Goal: Task Accomplishment & Management: Complete application form

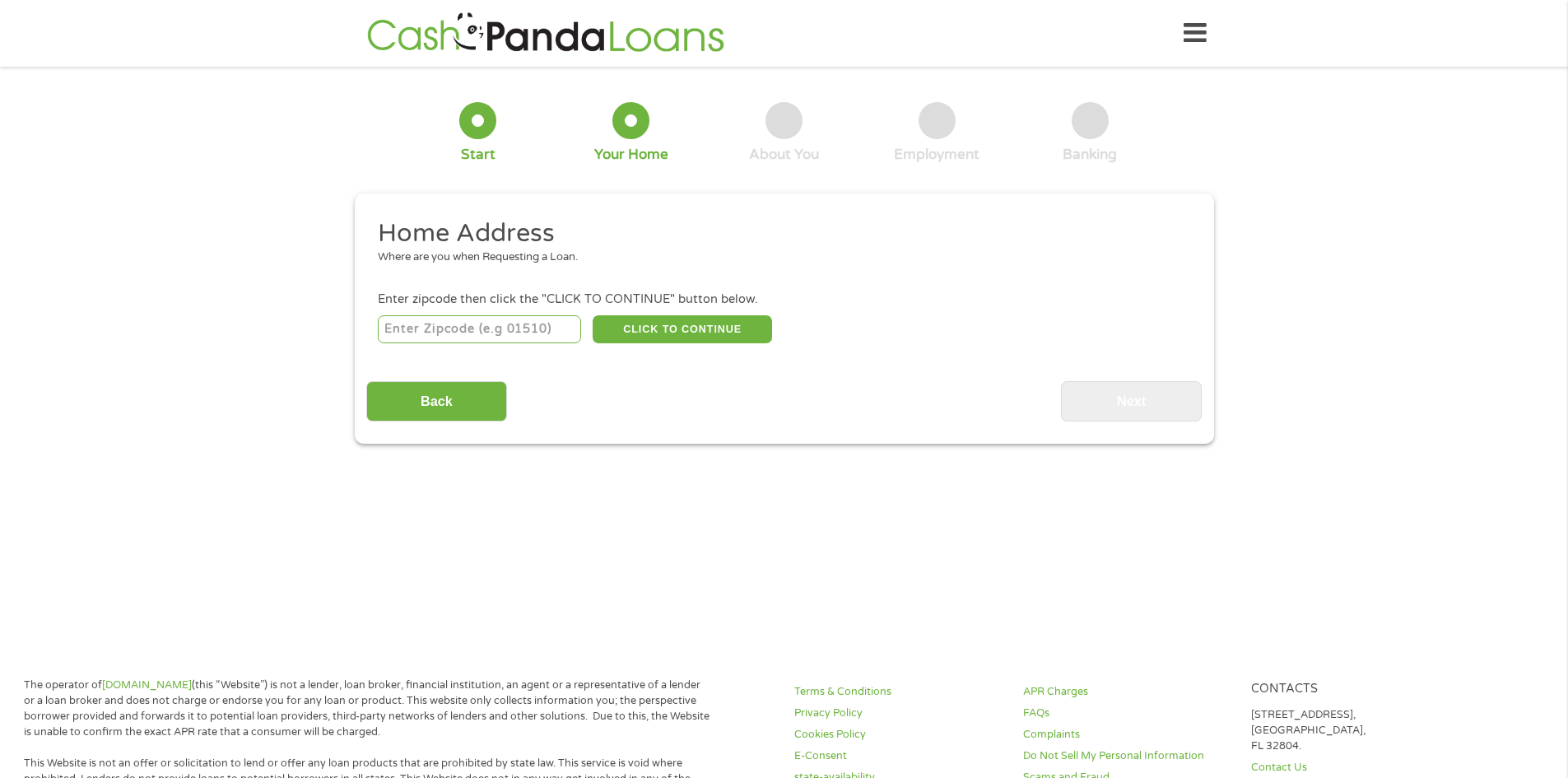
click at [488, 330] on input "number" at bounding box center [480, 329] width 203 height 28
type input "22902"
click at [650, 332] on button "CLICK TO CONTINUE" at bounding box center [682, 329] width 180 height 28
type input "22902"
type input "[GEOGRAPHIC_DATA]"
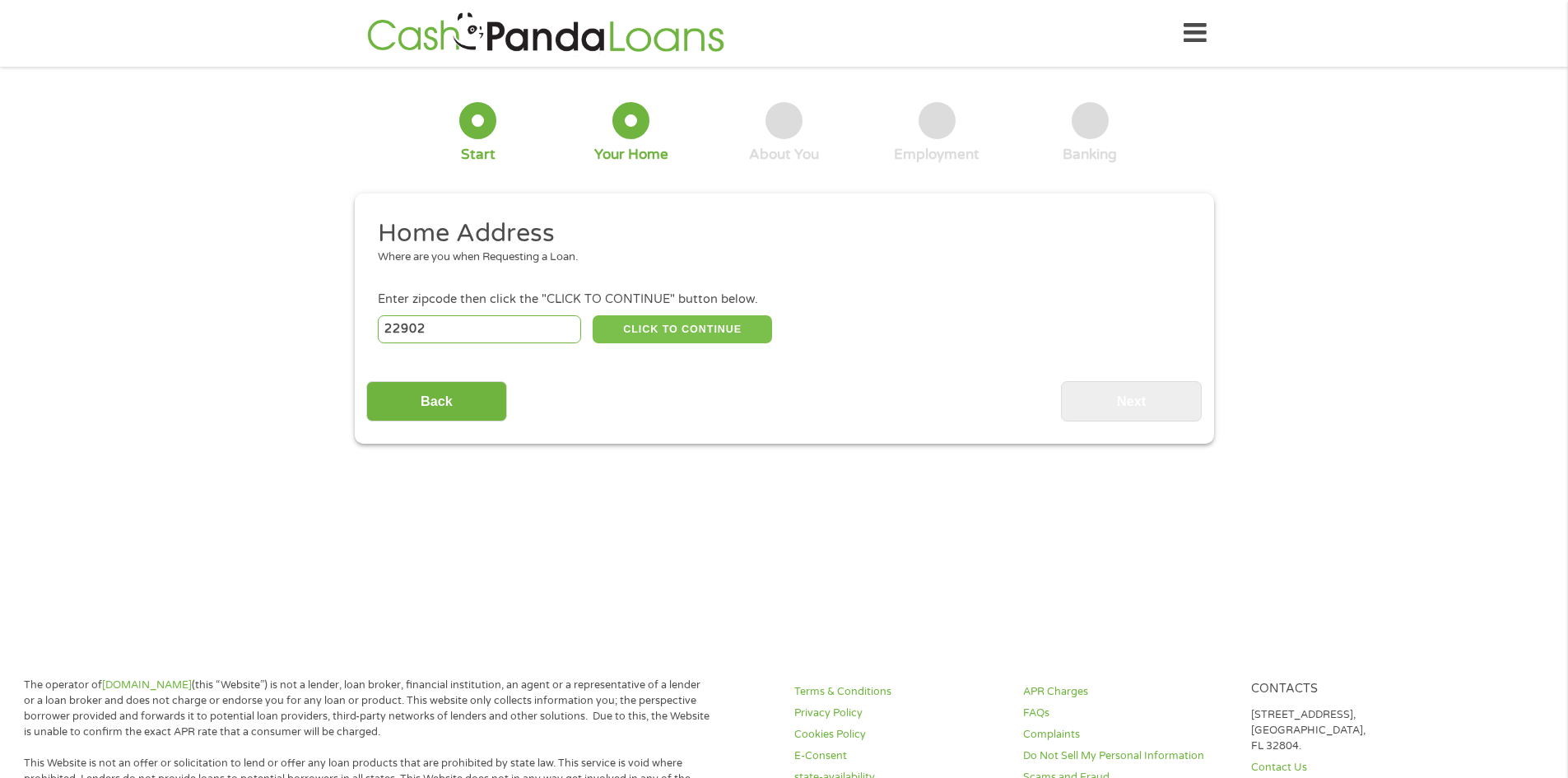
select select "[US_STATE]"
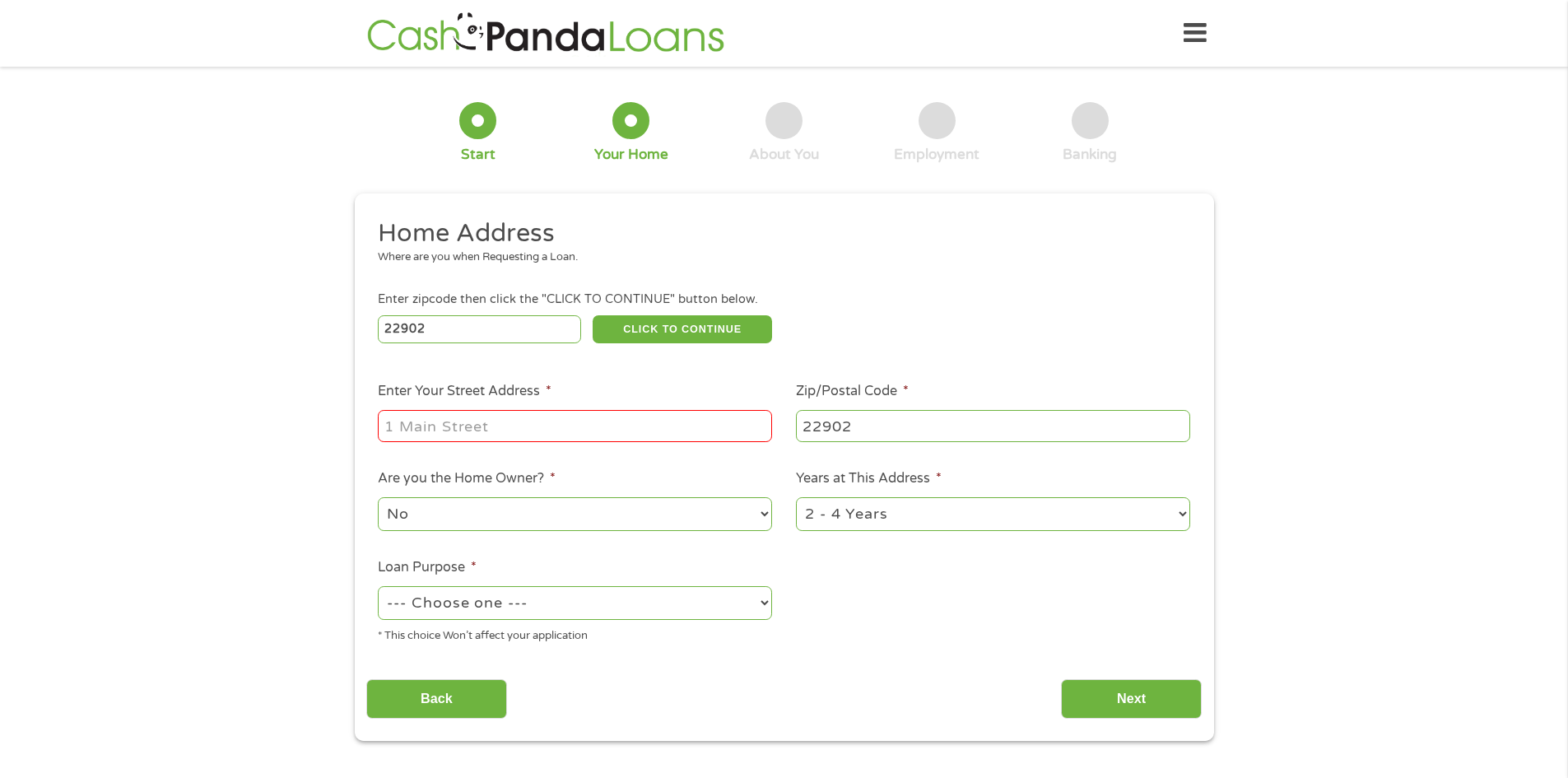
click at [550, 426] on input "Enter Your Street Address *" at bounding box center [575, 425] width 394 height 32
type input "[STREET_ADDRESS]"
select select "yes"
select select "60months"
select select "paybills"
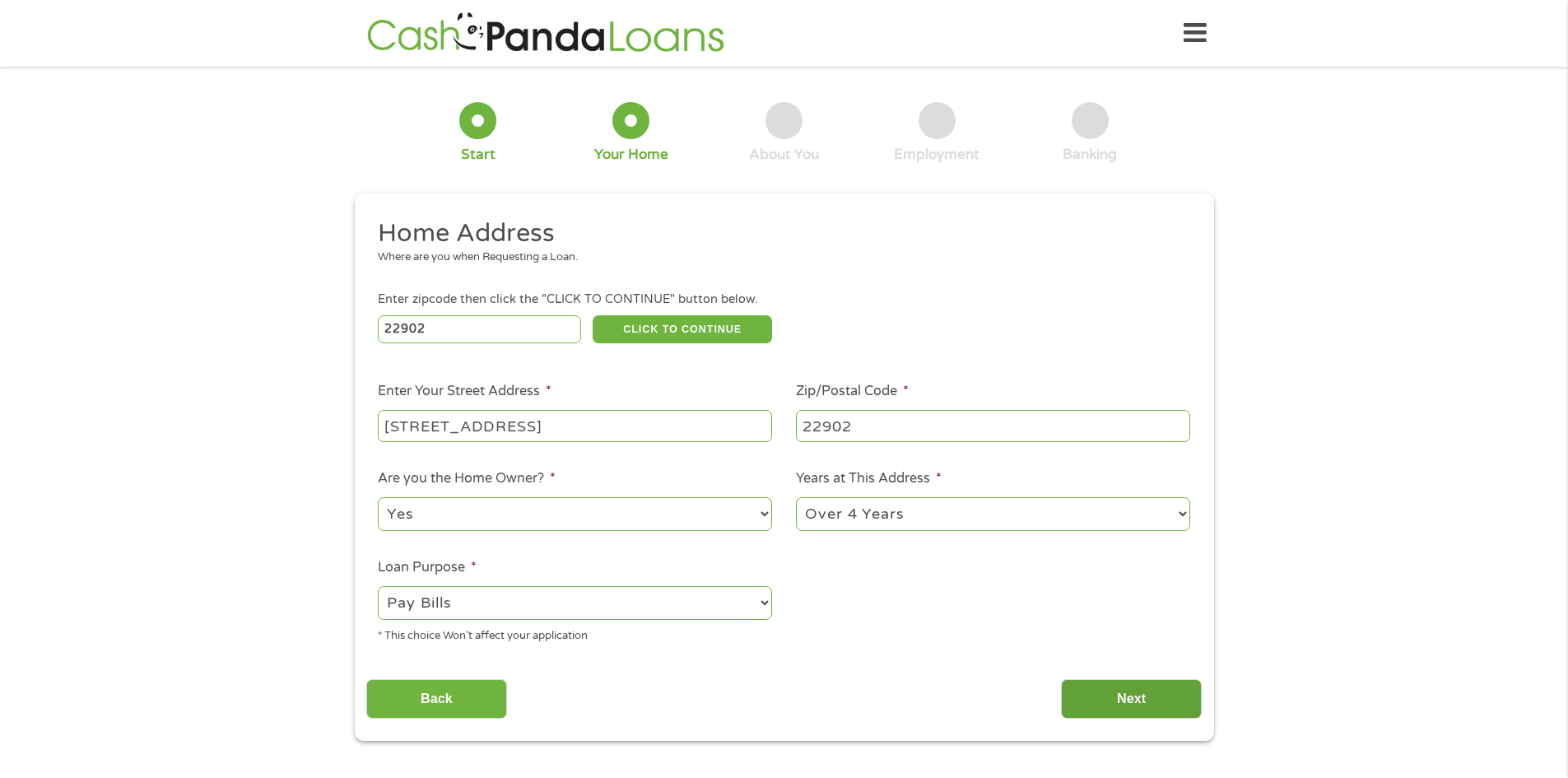
click at [1090, 693] on input "Next" at bounding box center [1131, 698] width 141 height 40
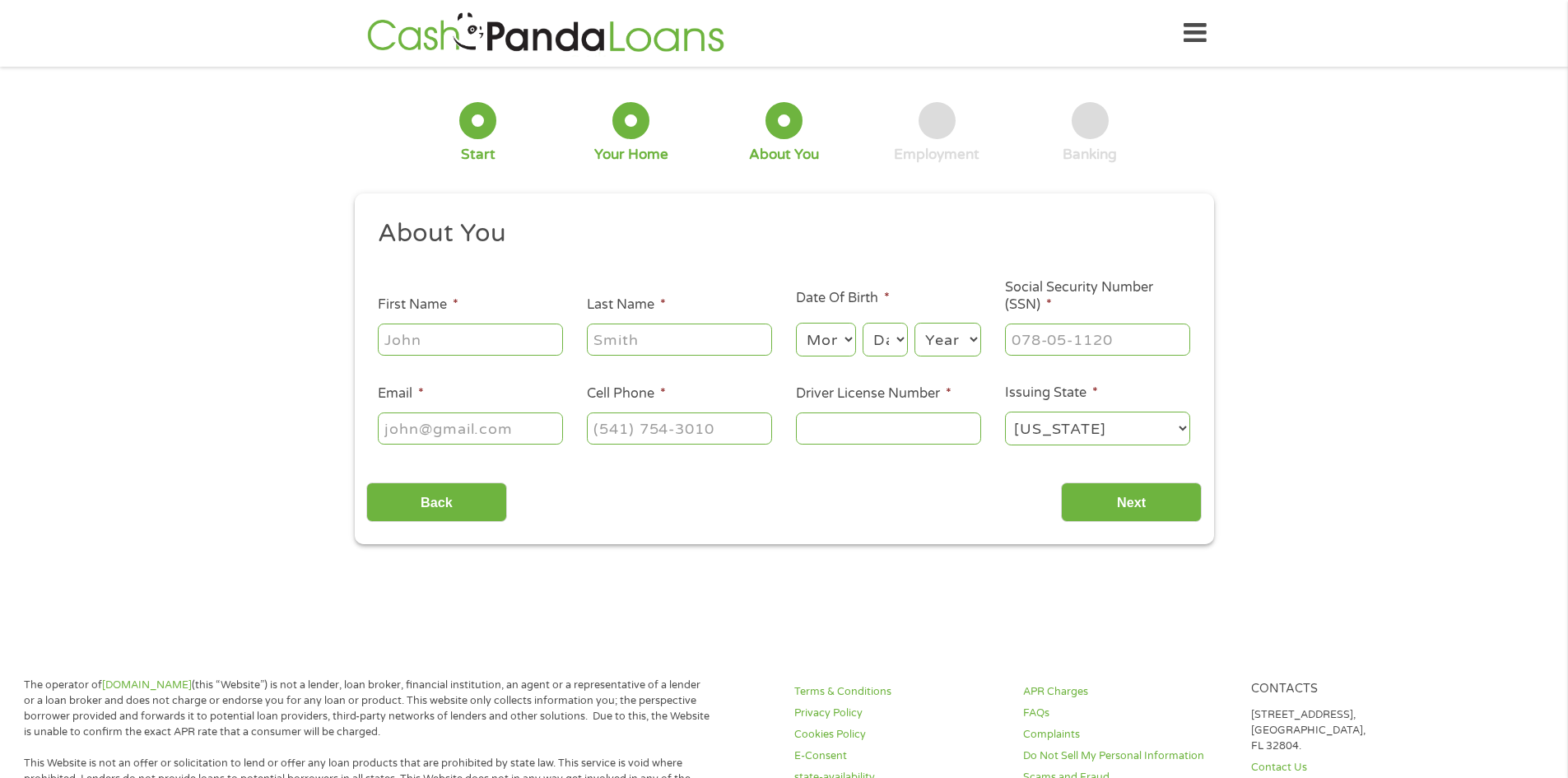
click at [477, 356] on div at bounding box center [470, 339] width 186 height 38
click at [472, 342] on input "First Name *" at bounding box center [470, 339] width 186 height 32
type input "[PERSON_NAME]"
select select "5"
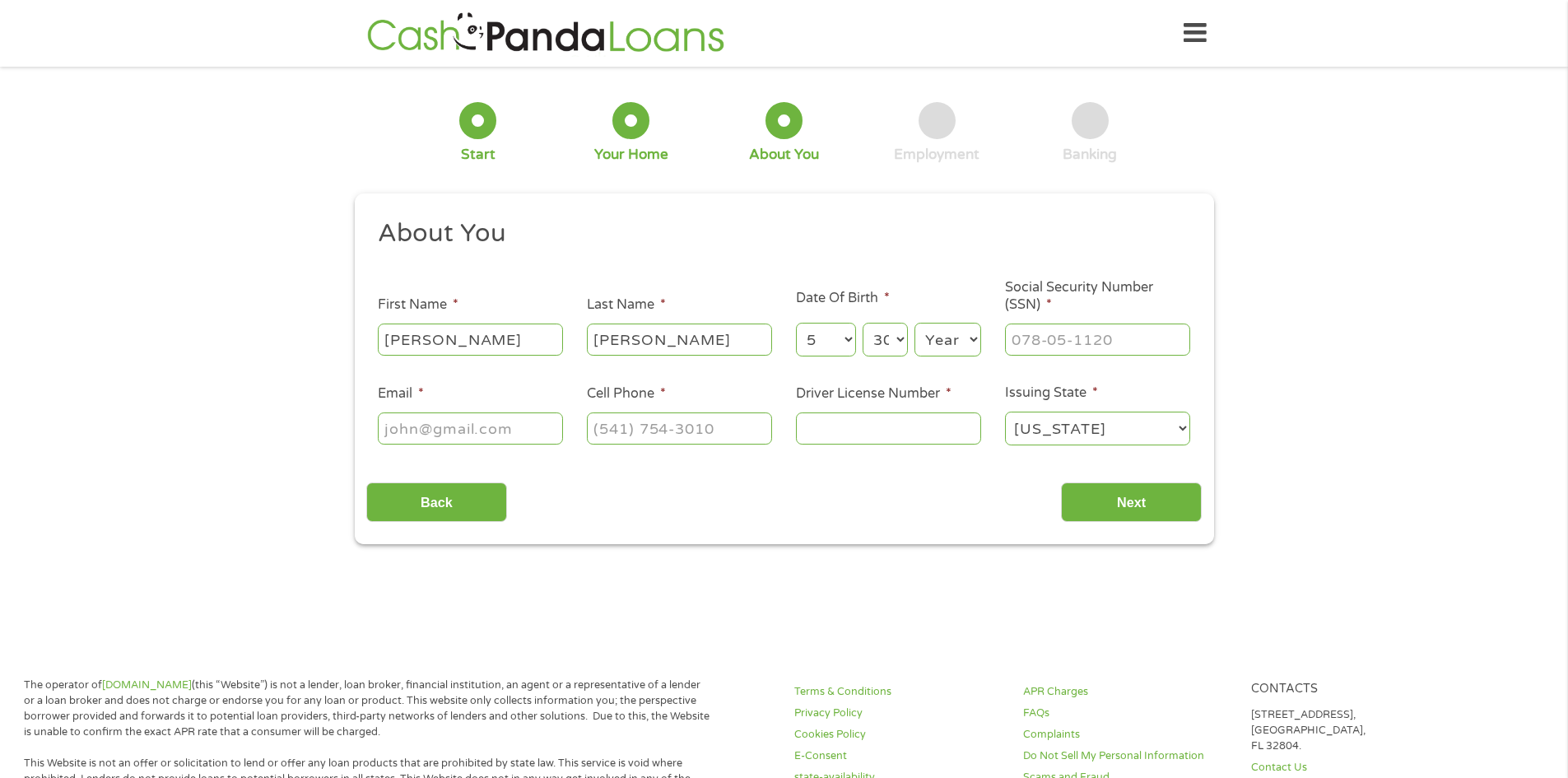
select select "31"
select select "1973"
type input "224-25-0298"
type input "[EMAIL_ADDRESS][DOMAIN_NAME]"
type input "[PHONE_NUMBER]"
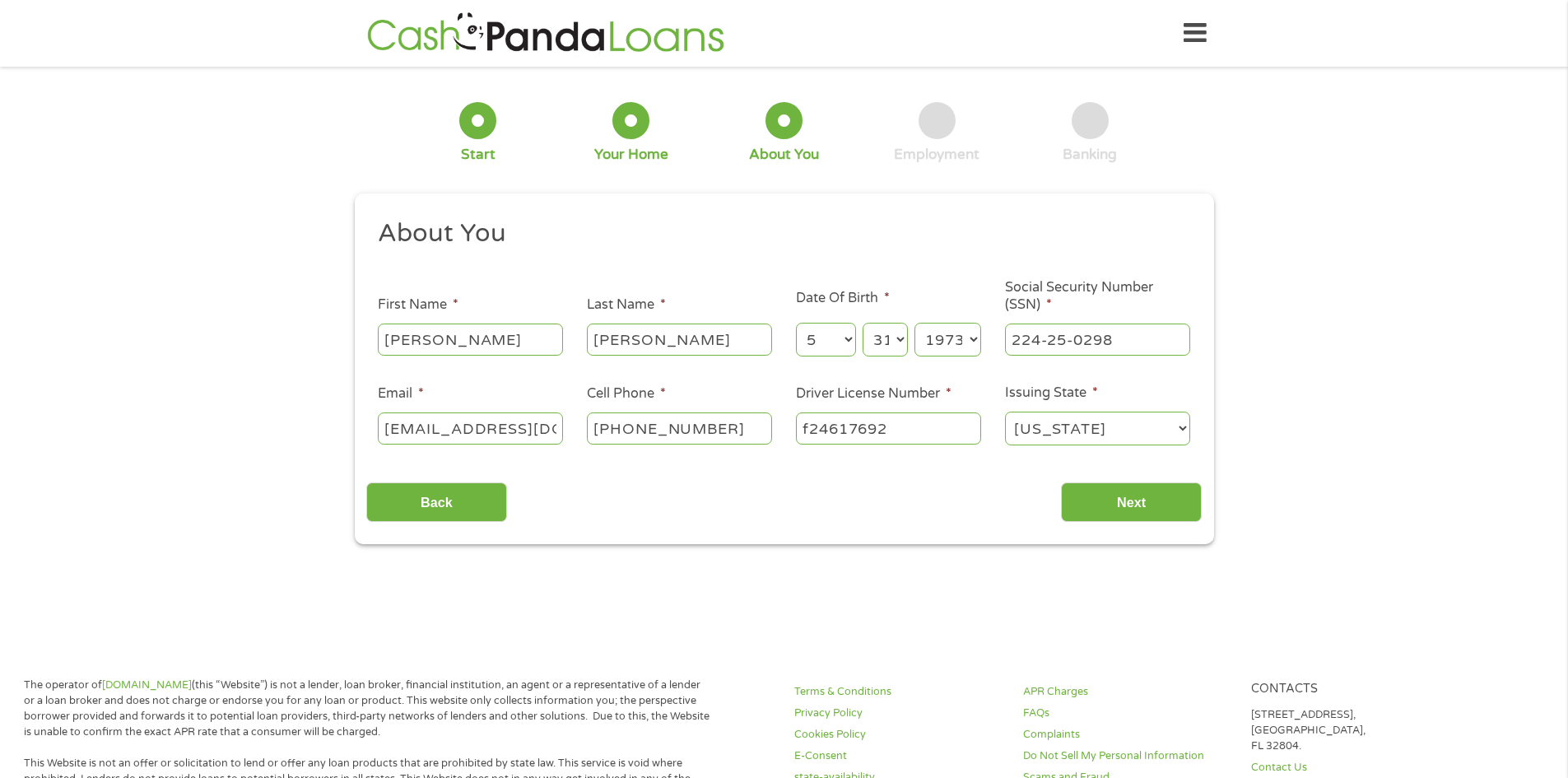
type input "f24617692"
click at [1087, 498] on input "Next" at bounding box center [1131, 502] width 141 height 40
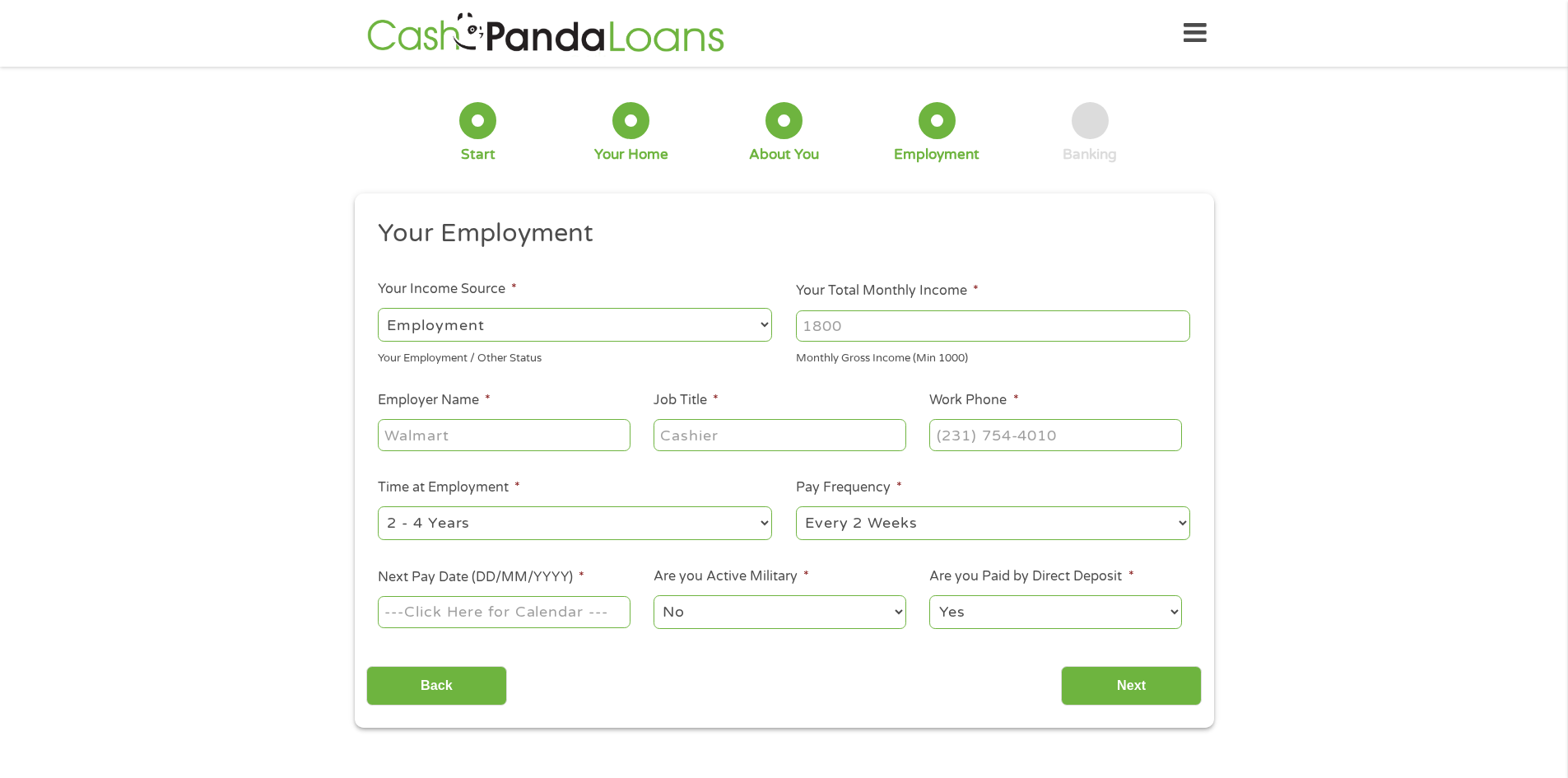
click at [758, 321] on select "--- Choose one --- Employment [DEMOGRAPHIC_DATA] Benefits" at bounding box center [575, 324] width 394 height 33
click at [861, 325] on input "Your Total Monthly Income *" at bounding box center [993, 326] width 394 height 32
type input "3500"
click at [599, 442] on input "Employer Name *" at bounding box center [504, 434] width 252 height 32
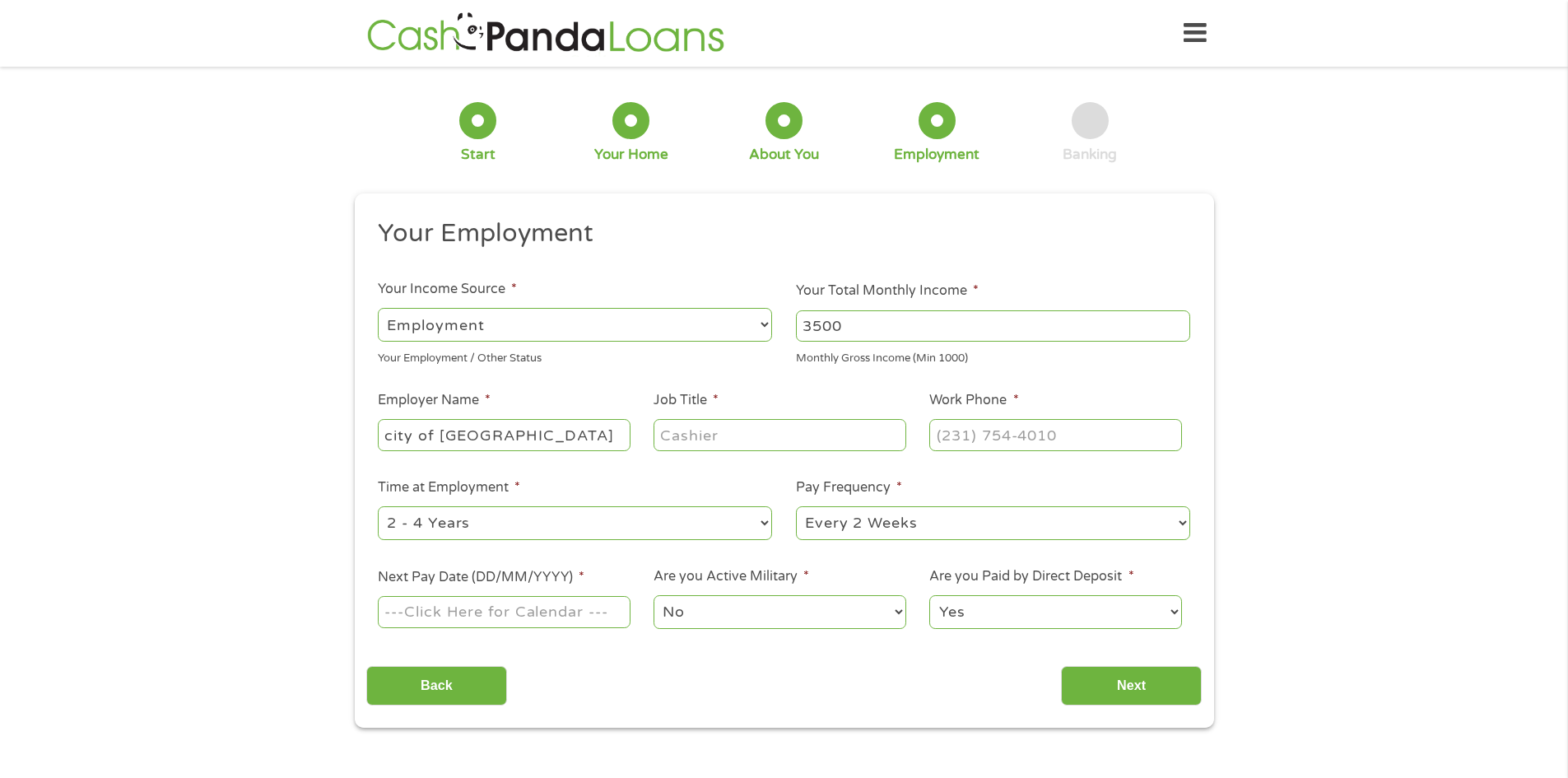
type input "city of [GEOGRAPHIC_DATA]"
type input "admin asst"
type input "[PHONE_NUMBER]"
select select "60months"
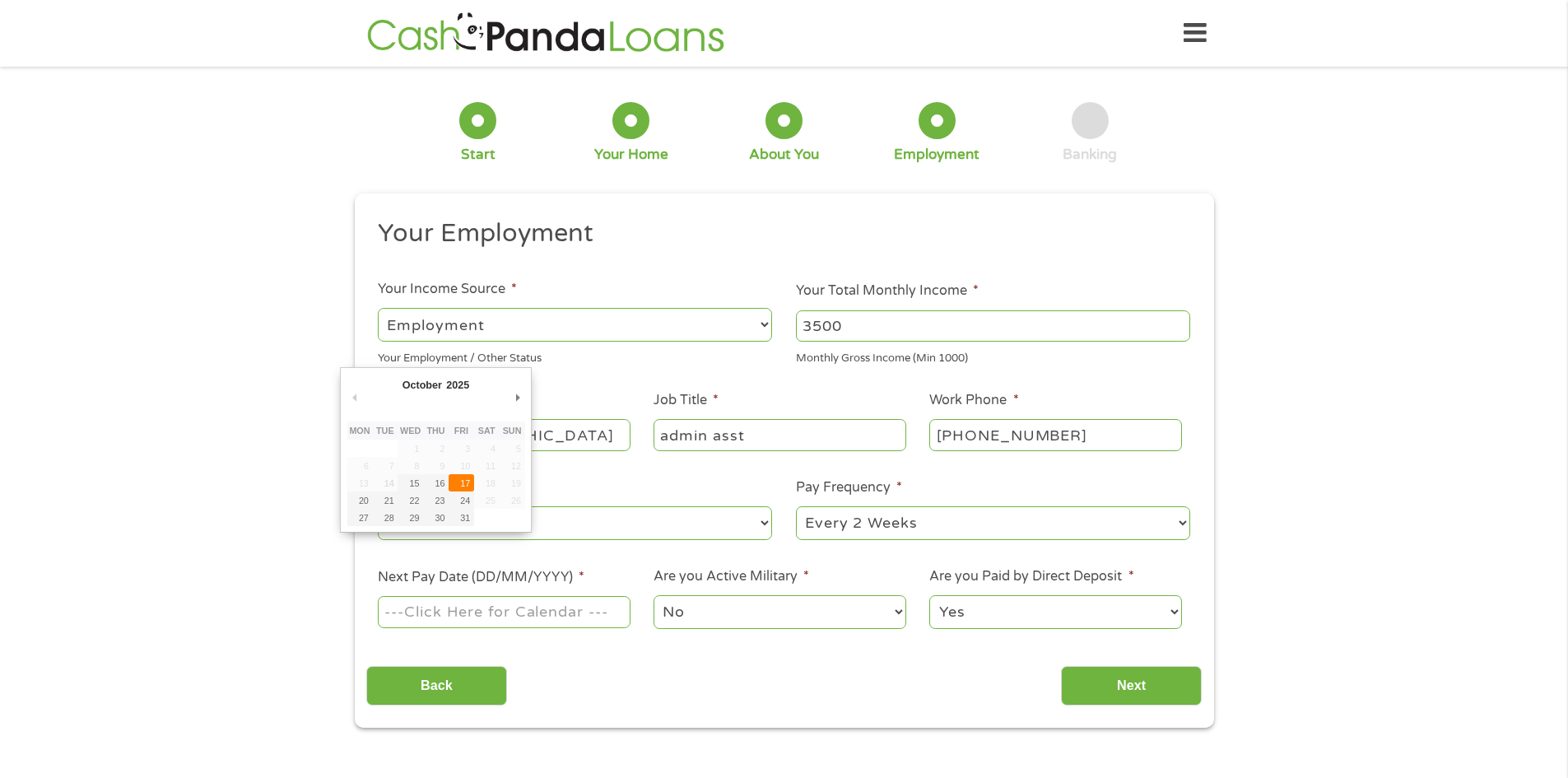
type input "[DATE]"
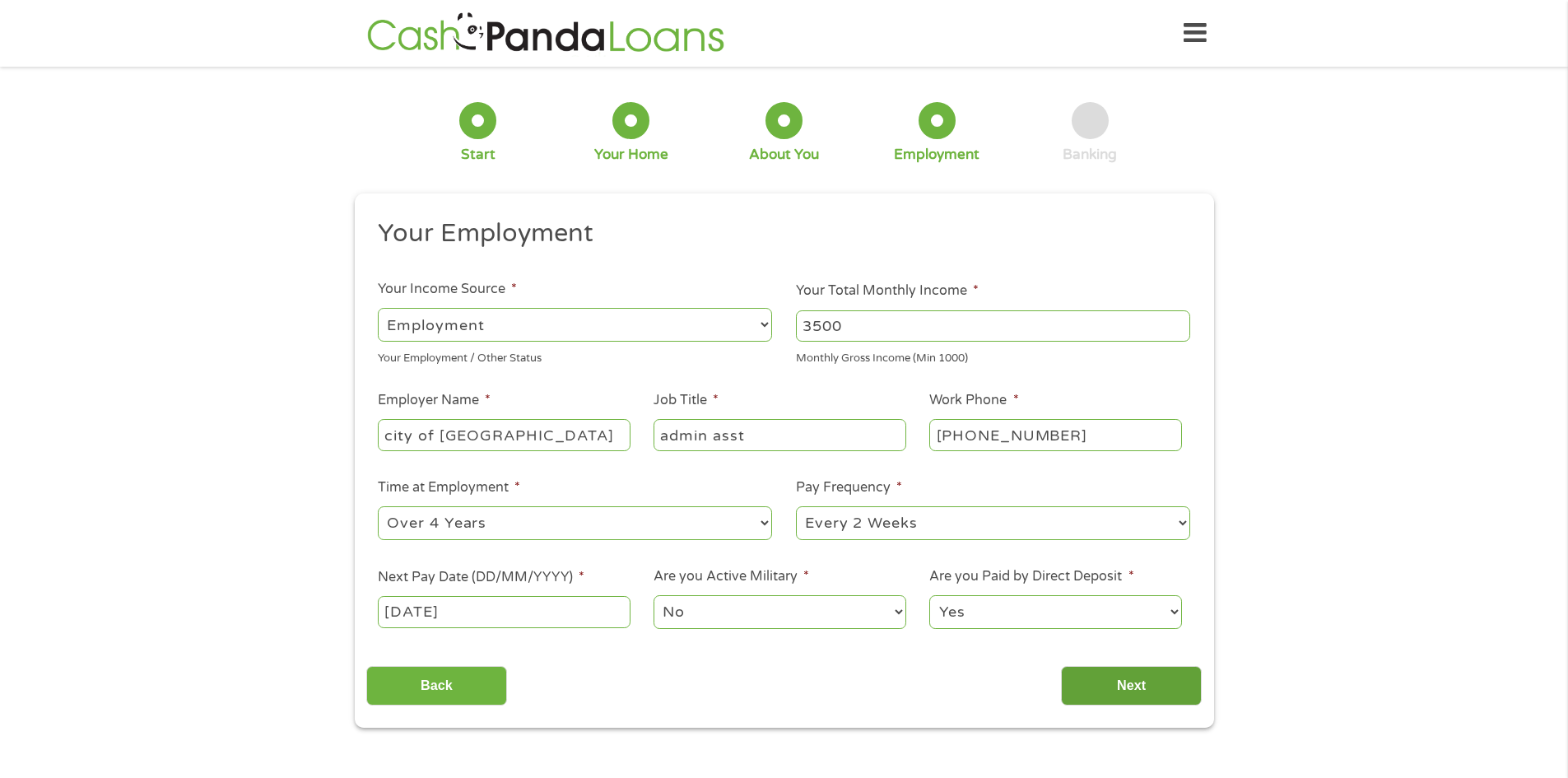
click at [1092, 684] on input "Next" at bounding box center [1131, 686] width 141 height 40
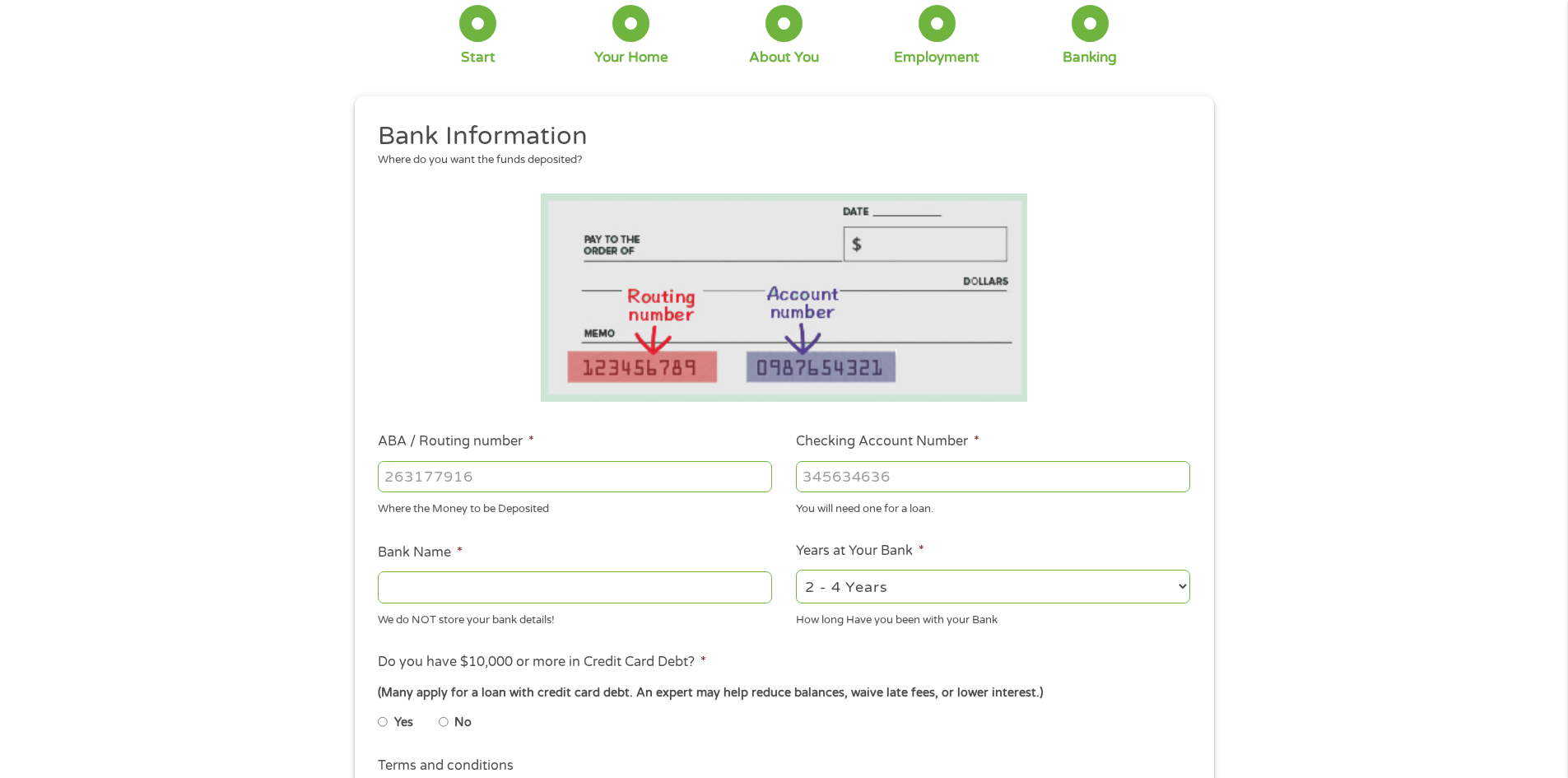
scroll to position [123, 0]
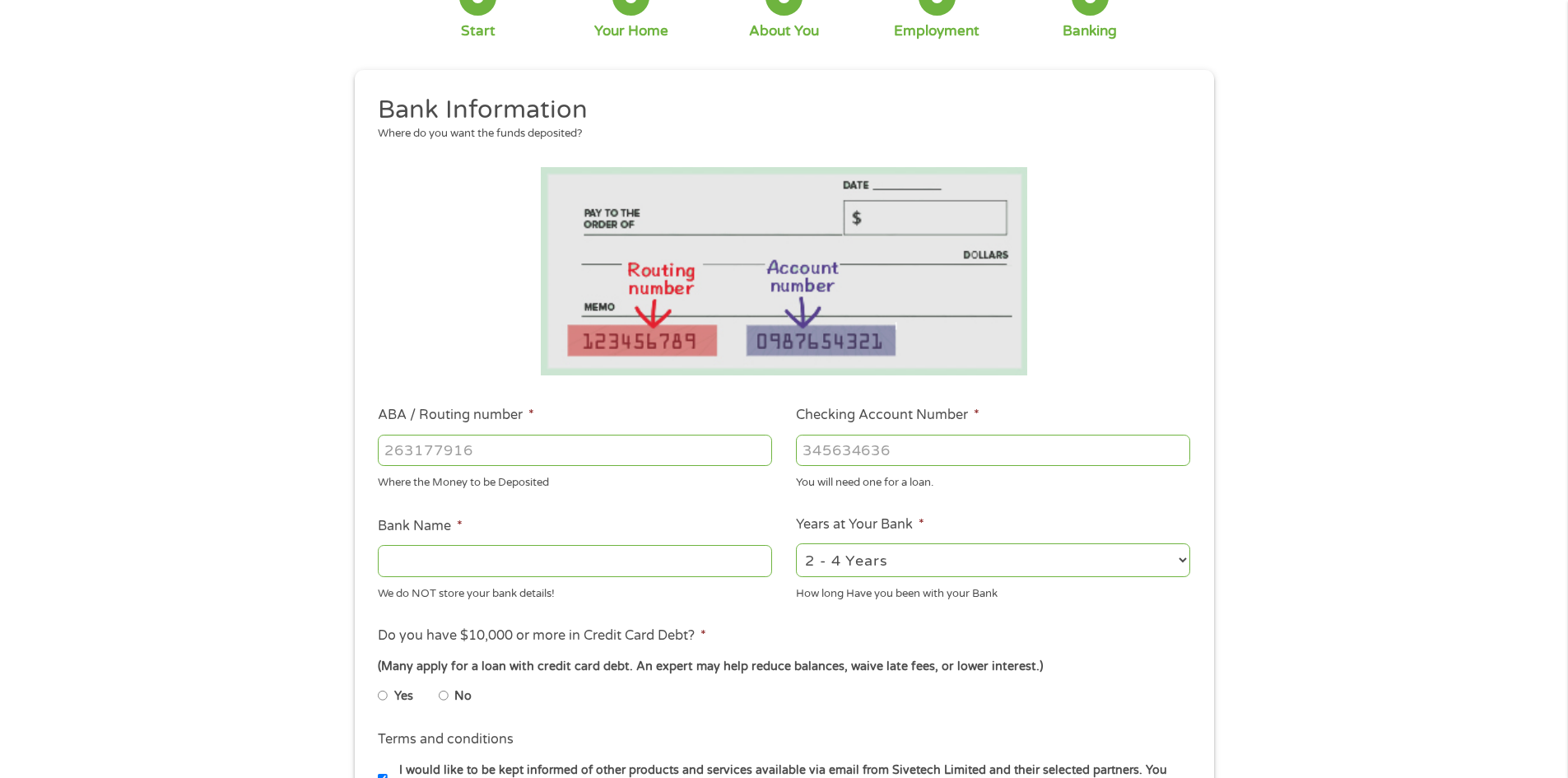
click at [527, 554] on input "Bank Name *" at bounding box center [575, 560] width 394 height 32
type input "navy federal credit union"
select select "48months"
click at [501, 455] on input "ABA / Routing number *" at bounding box center [575, 450] width 394 height 32
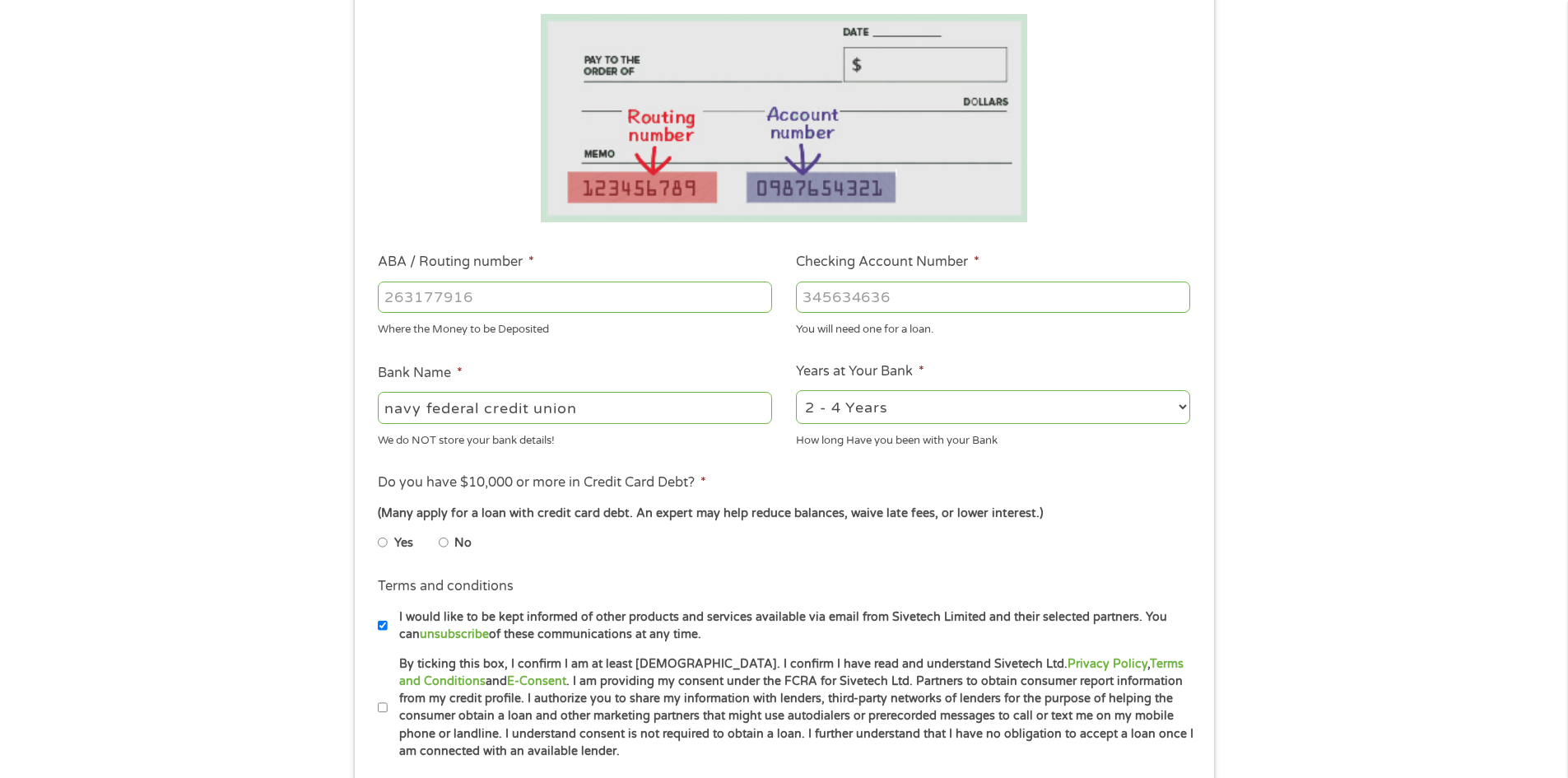
scroll to position [329, 0]
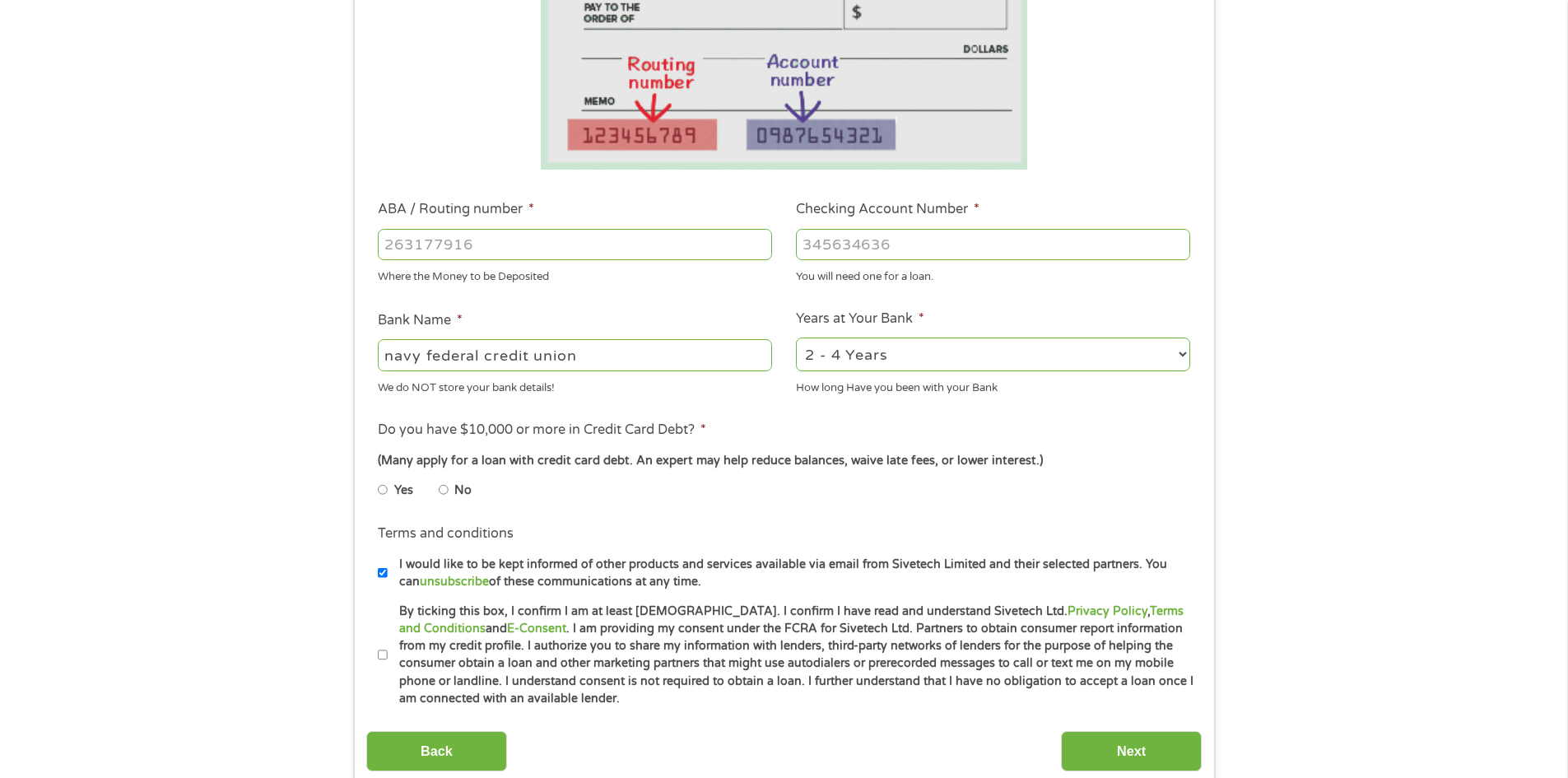
click at [440, 492] on input "No" at bounding box center [444, 489] width 10 height 27
radio input "true"
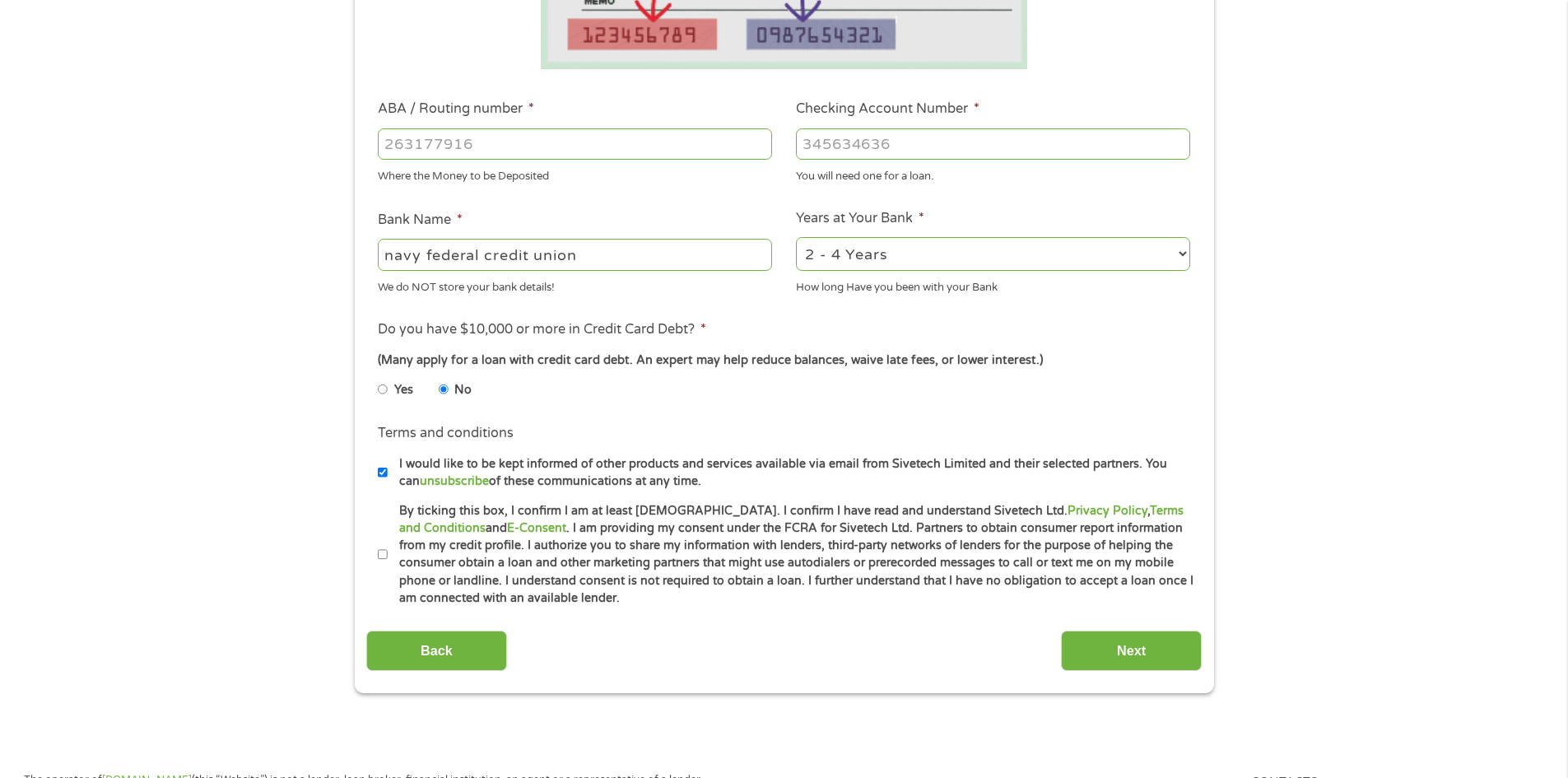
scroll to position [452, 0]
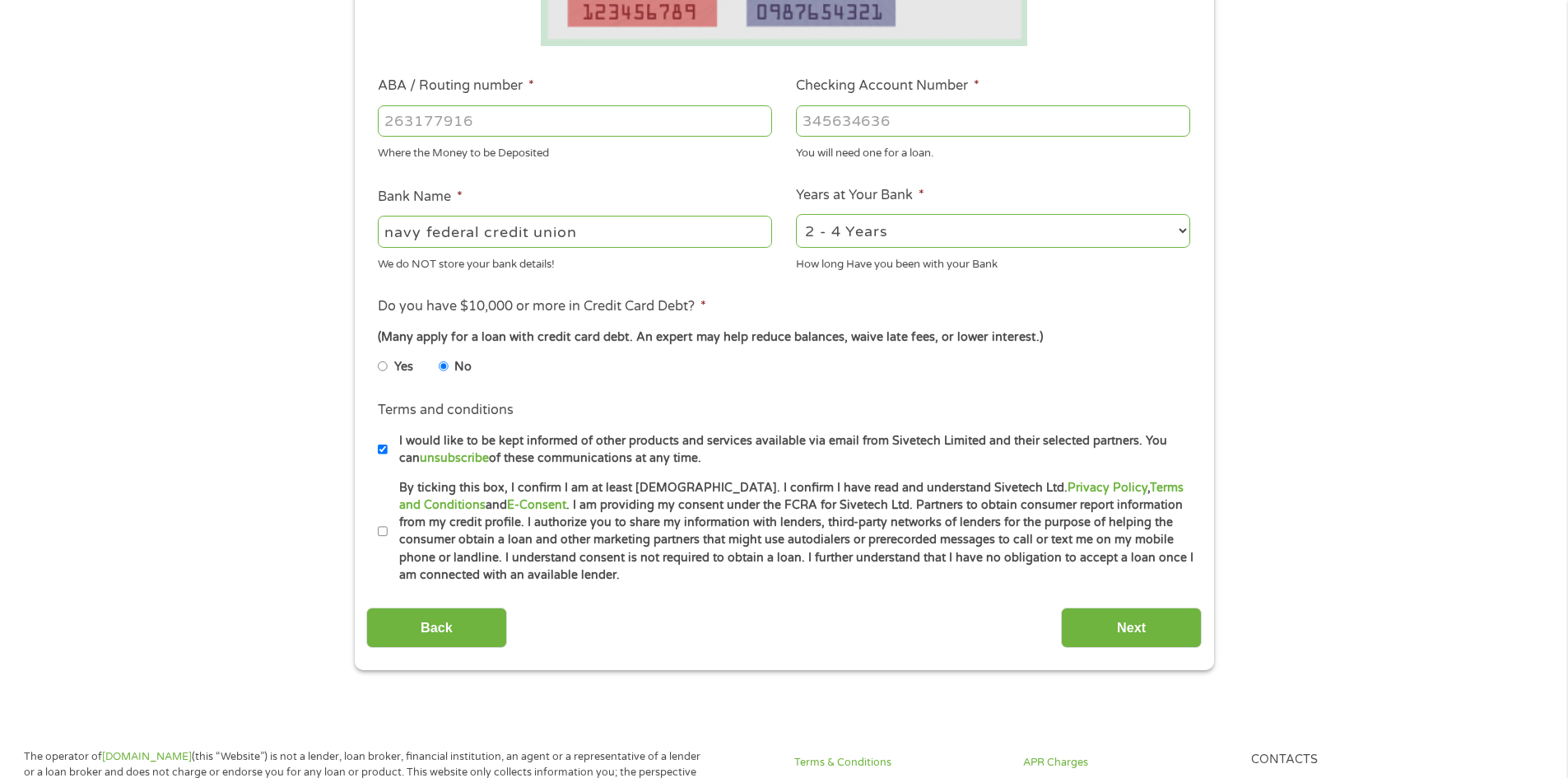
click at [379, 535] on input "By ticking this box, I confirm I am at least [DEMOGRAPHIC_DATA]. I confirm I ha…" at bounding box center [383, 531] width 10 height 27
checkbox input "true"
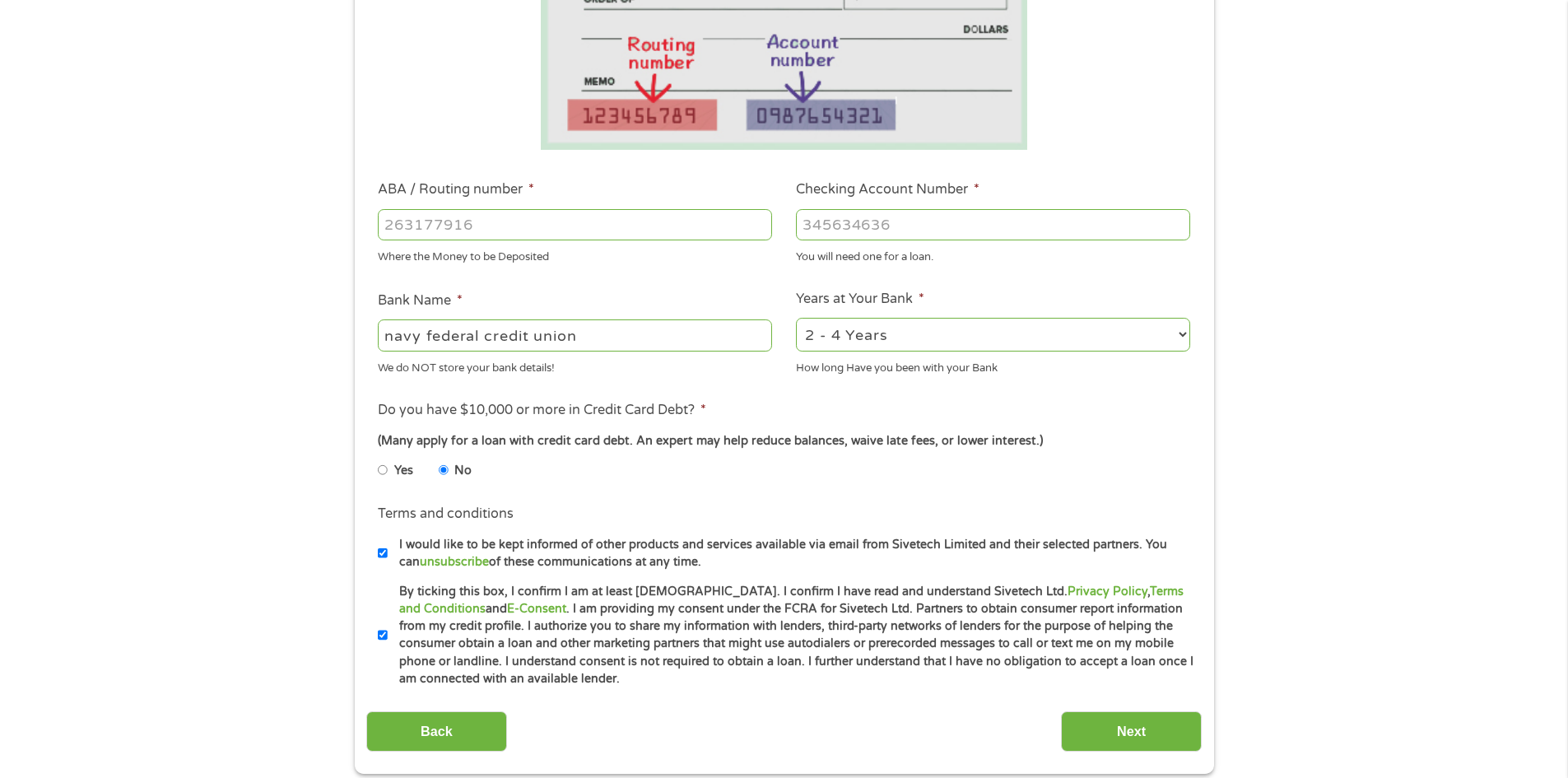
scroll to position [329, 0]
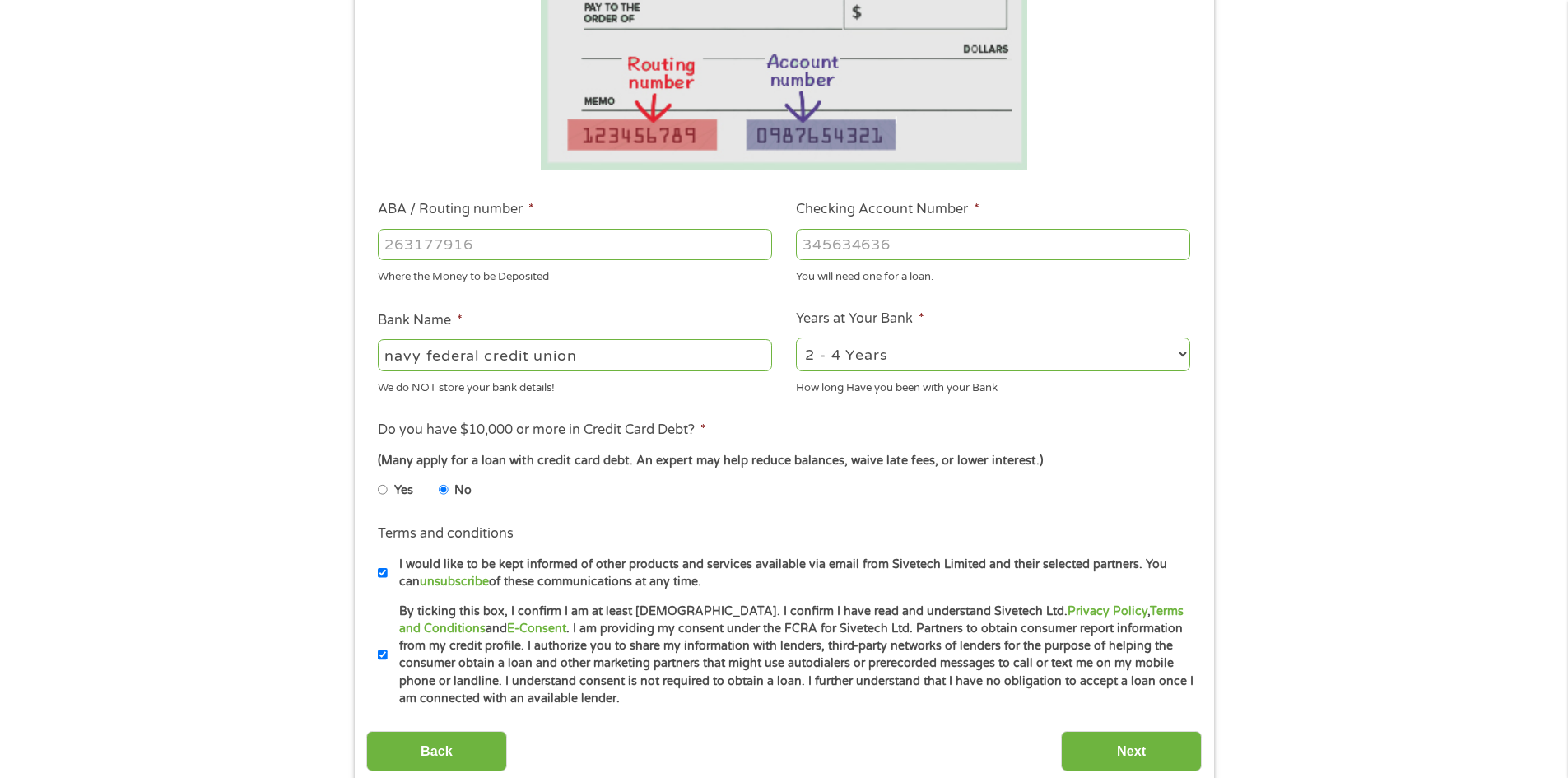
click at [533, 245] on input "ABA / Routing number *" at bounding box center [575, 245] width 394 height 32
type input "256074974"
type input "NAVY FEDERAL CREDIT UNION"
type input "256074974"
click at [865, 237] on input "Checking Account Number *" at bounding box center [993, 245] width 394 height 32
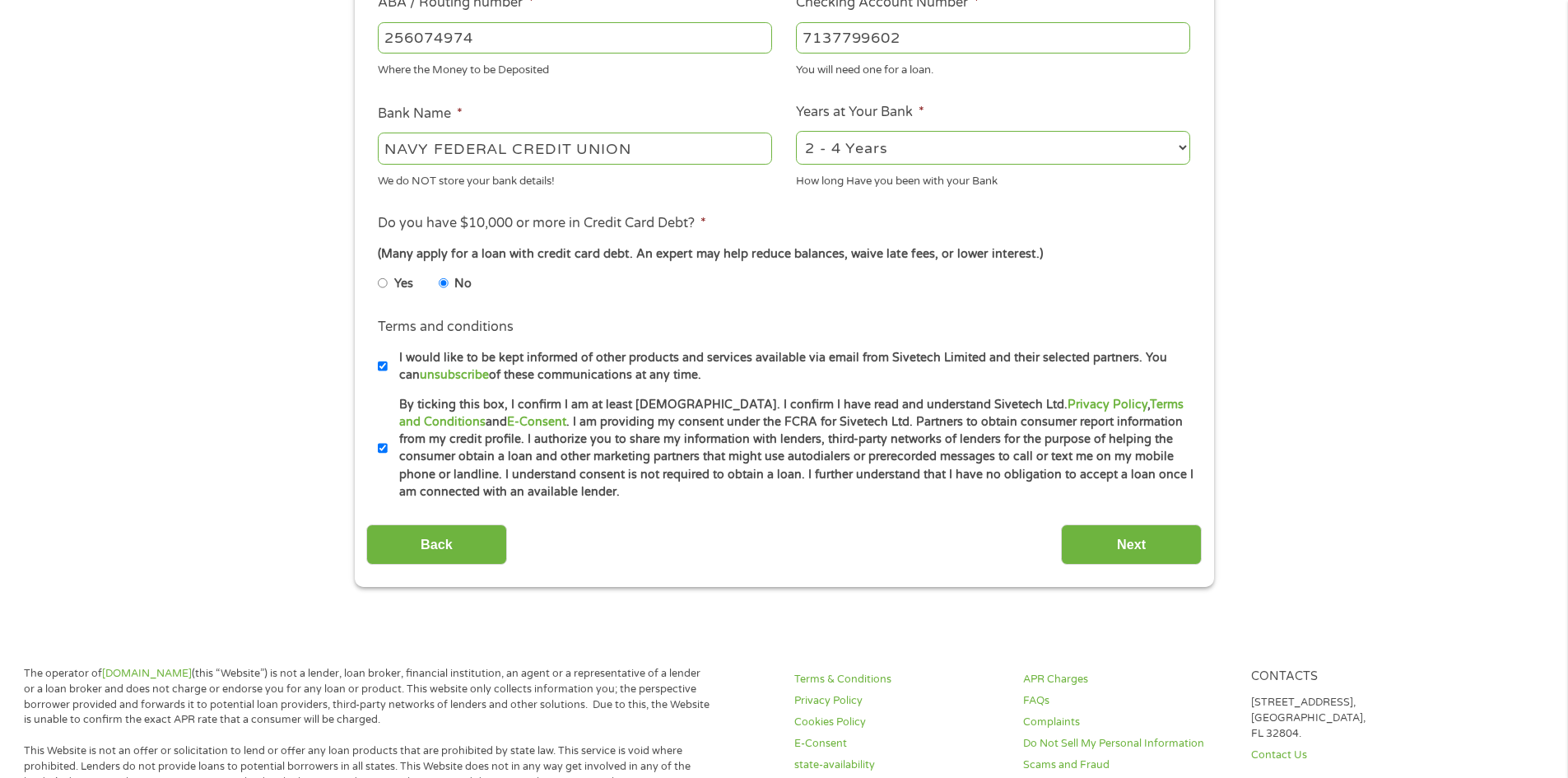
scroll to position [556, 0]
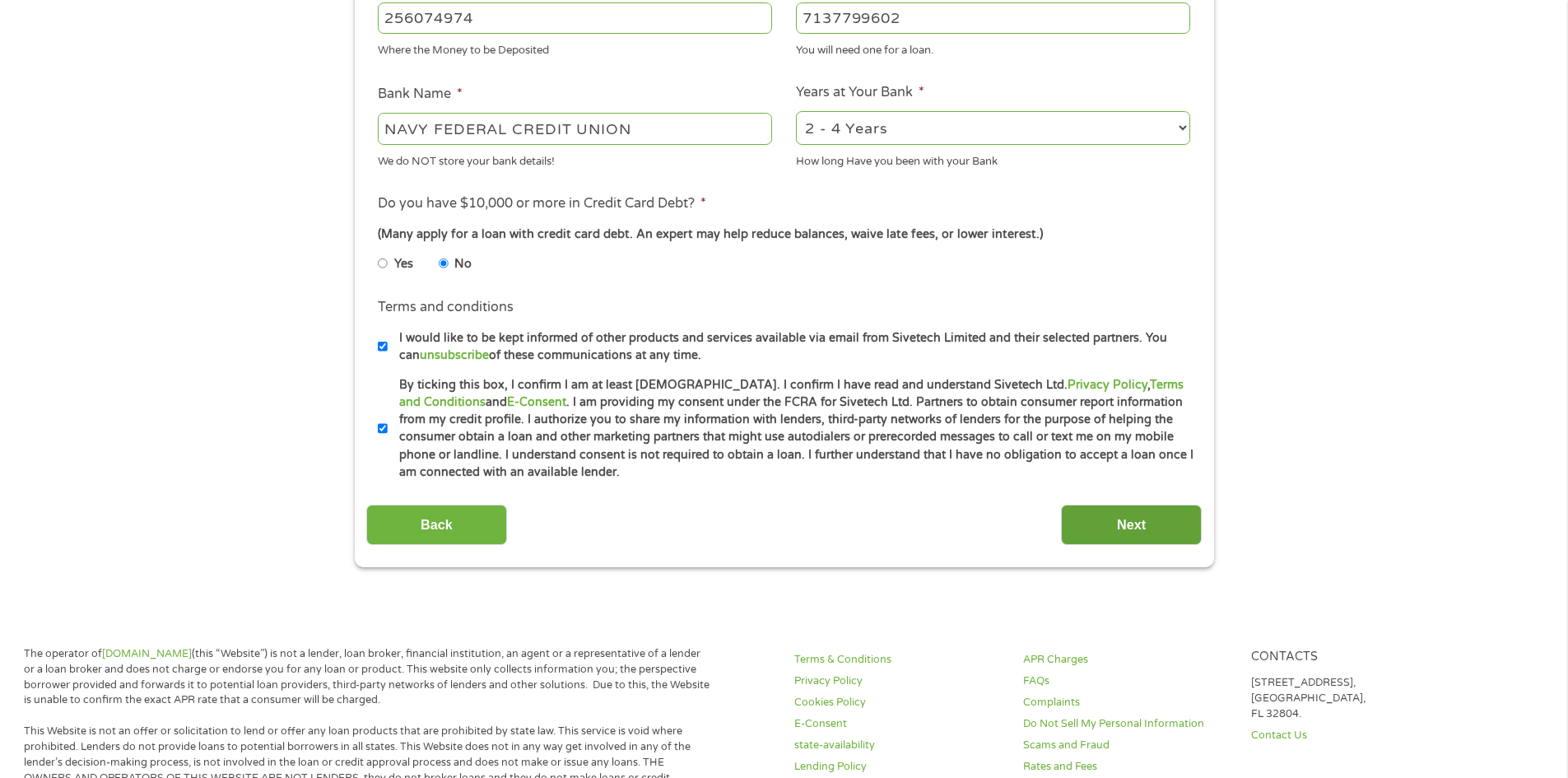
type input "7137799602"
click at [1117, 524] on input "Next" at bounding box center [1131, 524] width 141 height 40
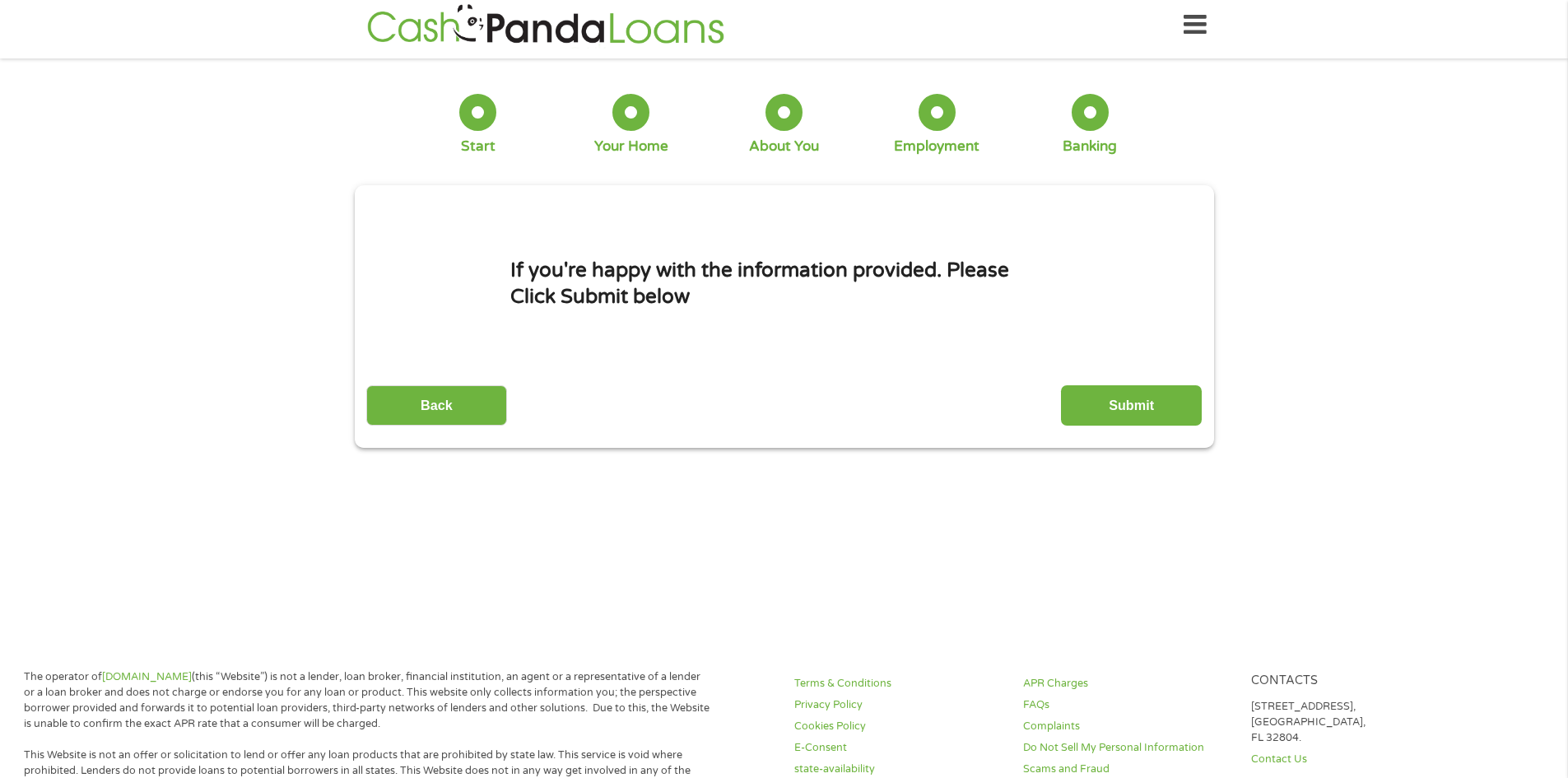
scroll to position [0, 0]
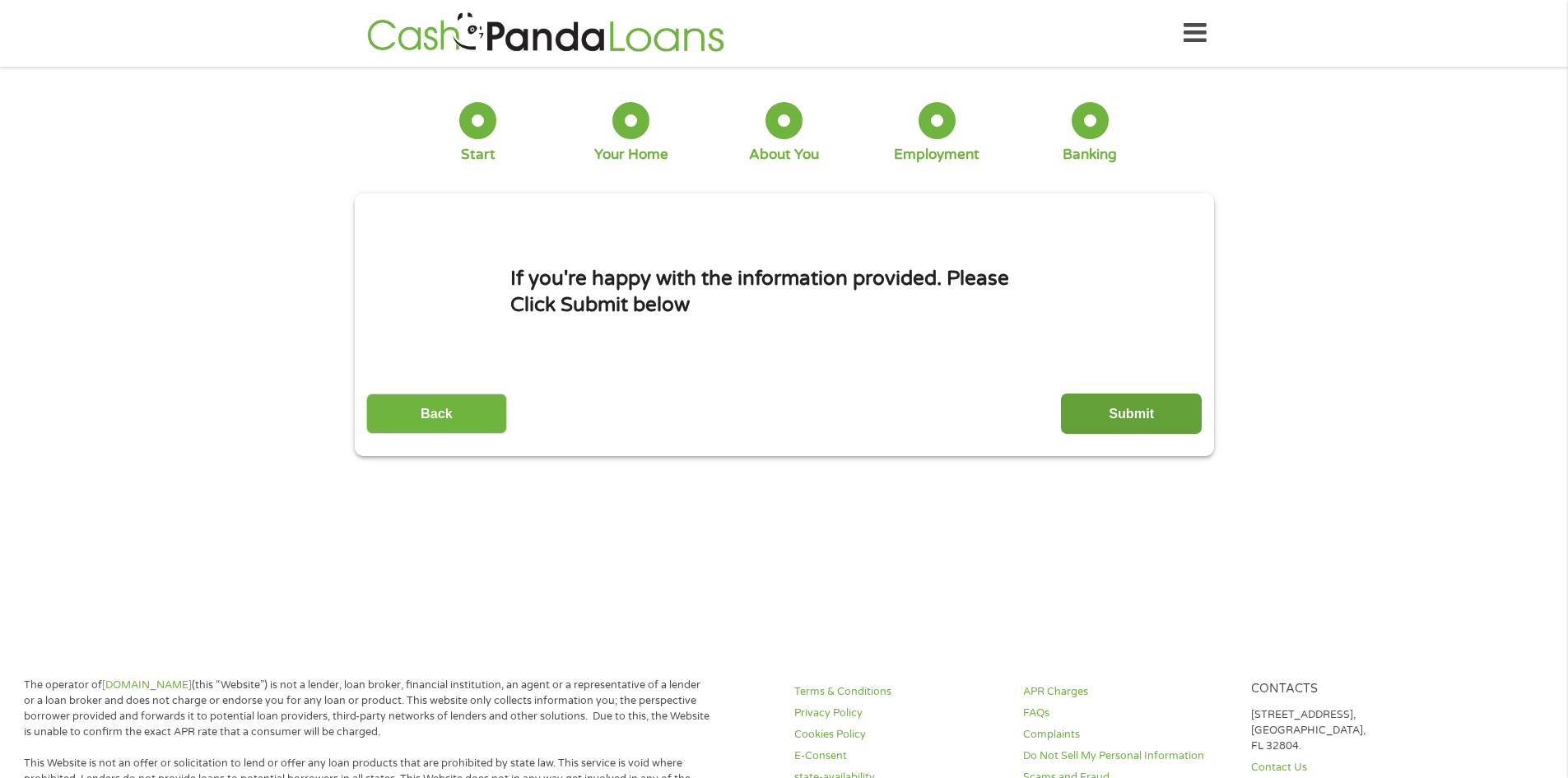
click at [1141, 416] on input "Submit" at bounding box center [1131, 413] width 141 height 40
